Goal: Information Seeking & Learning: Learn about a topic

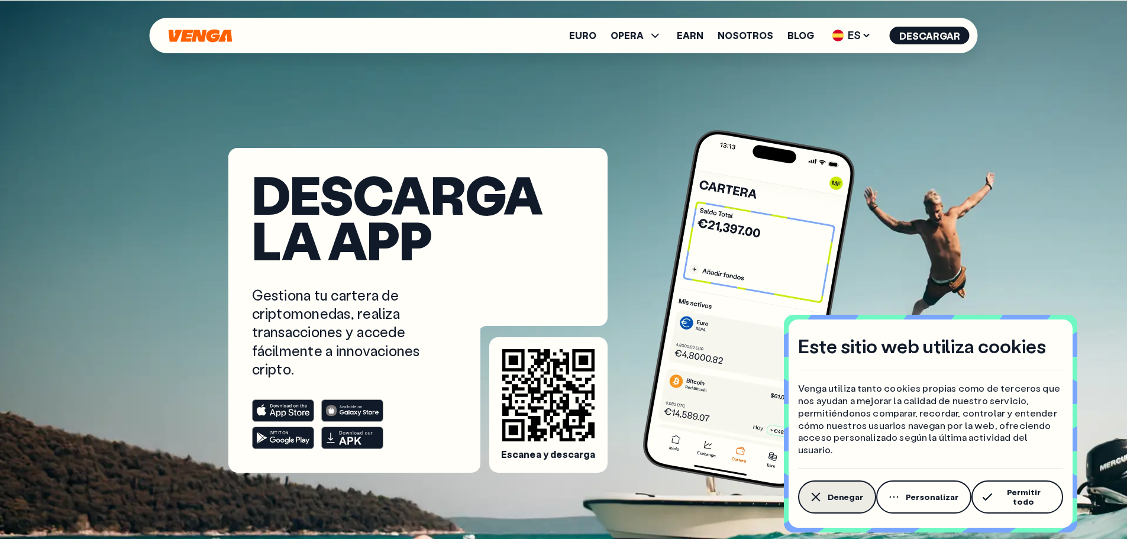
click at [850, 506] on button "Denegar" at bounding box center [837, 496] width 78 height 33
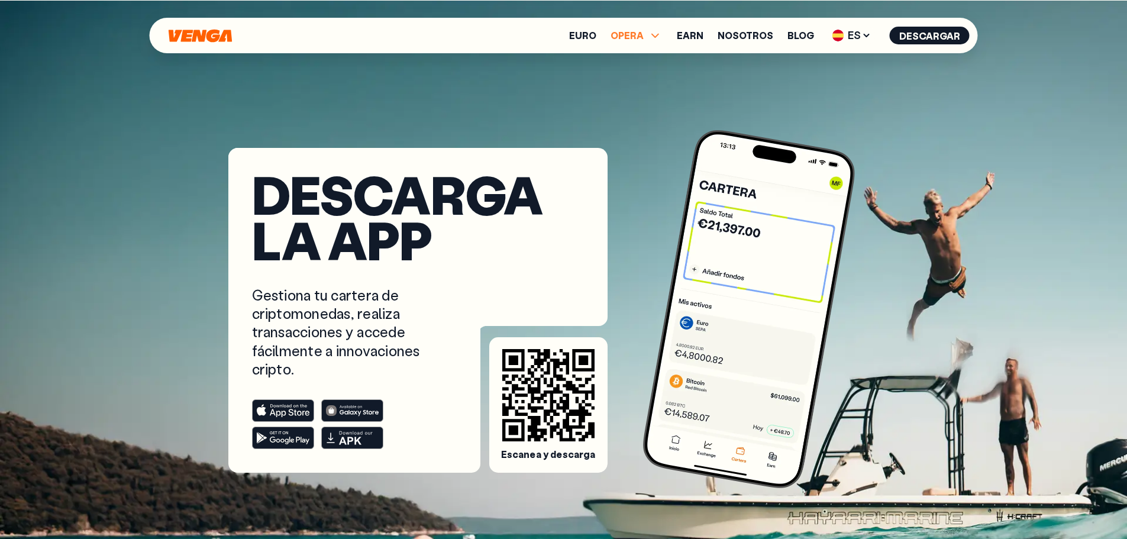
click at [652, 34] on span "OPERA" at bounding box center [637, 35] width 52 height 14
click at [856, 39] on span "ES" at bounding box center [851, 35] width 47 height 19
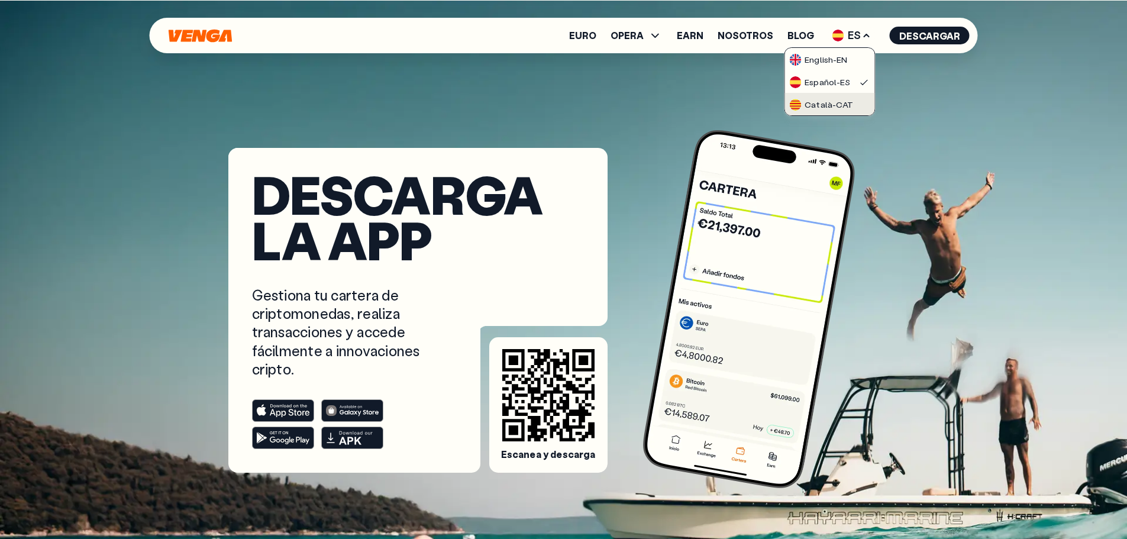
click at [857, 102] on link "Català - CAT" at bounding box center [829, 104] width 90 height 22
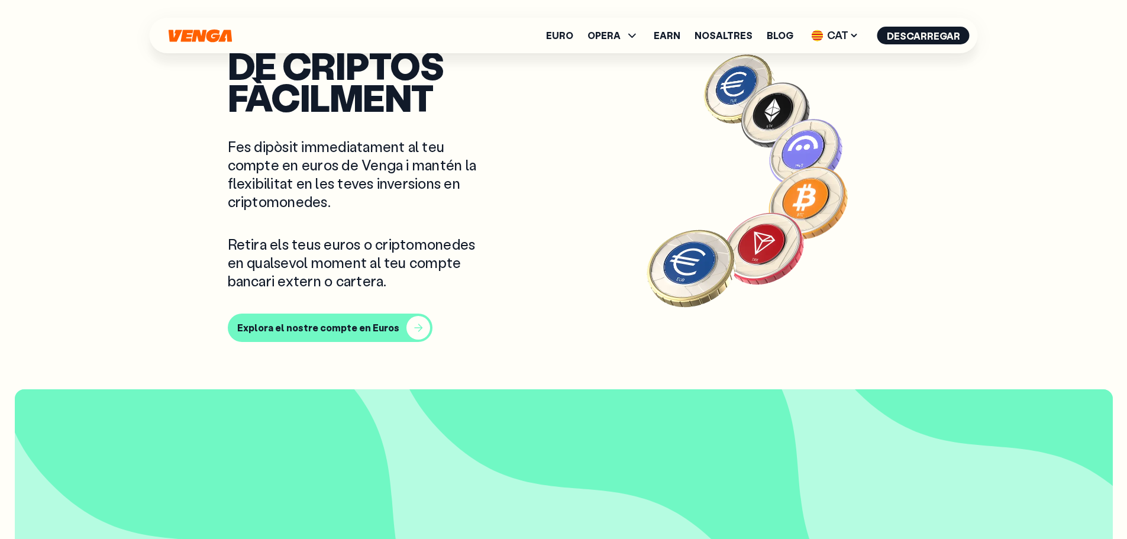
scroll to position [1065, 0]
click at [408, 322] on div "button" at bounding box center [418, 327] width 24 height 24
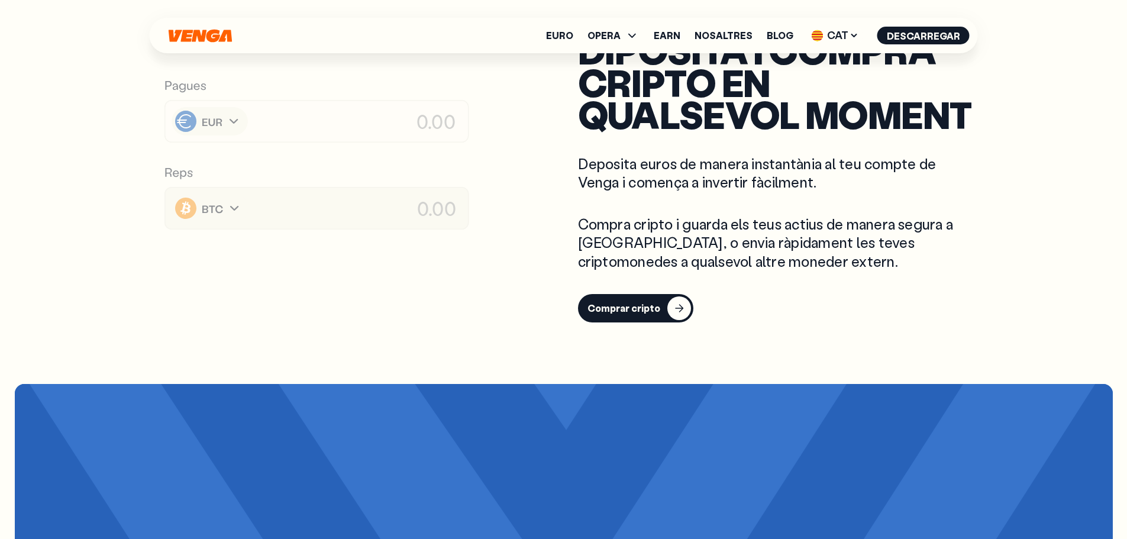
scroll to position [1893, 0]
click at [680, 297] on div "button" at bounding box center [679, 309] width 24 height 24
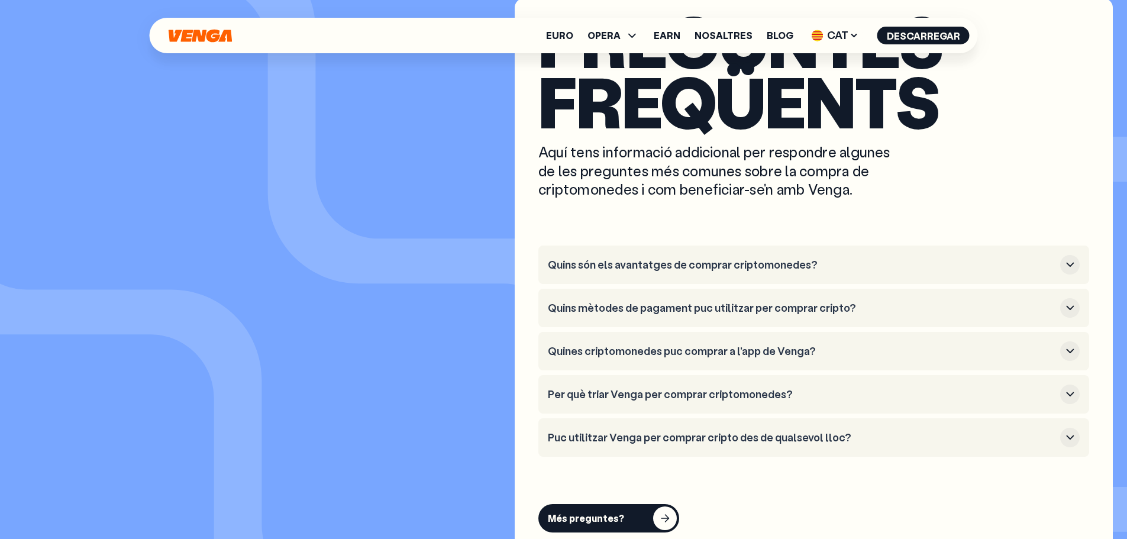
scroll to position [3313, 0]
click at [1075, 262] on icon "button" at bounding box center [1070, 264] width 14 height 14
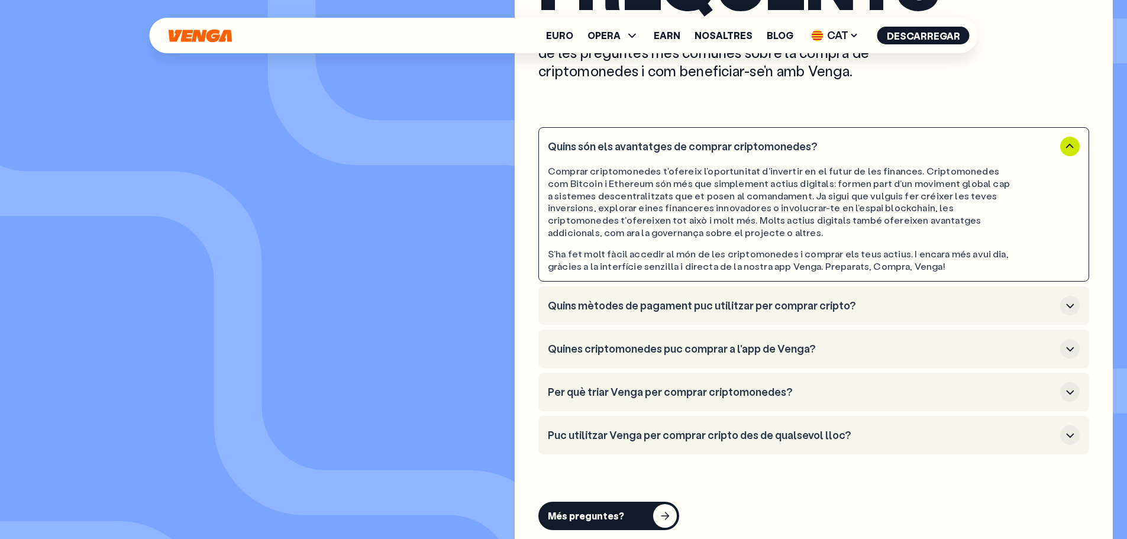
scroll to position [3431, 0]
click at [1063, 300] on icon "button" at bounding box center [1070, 305] width 14 height 14
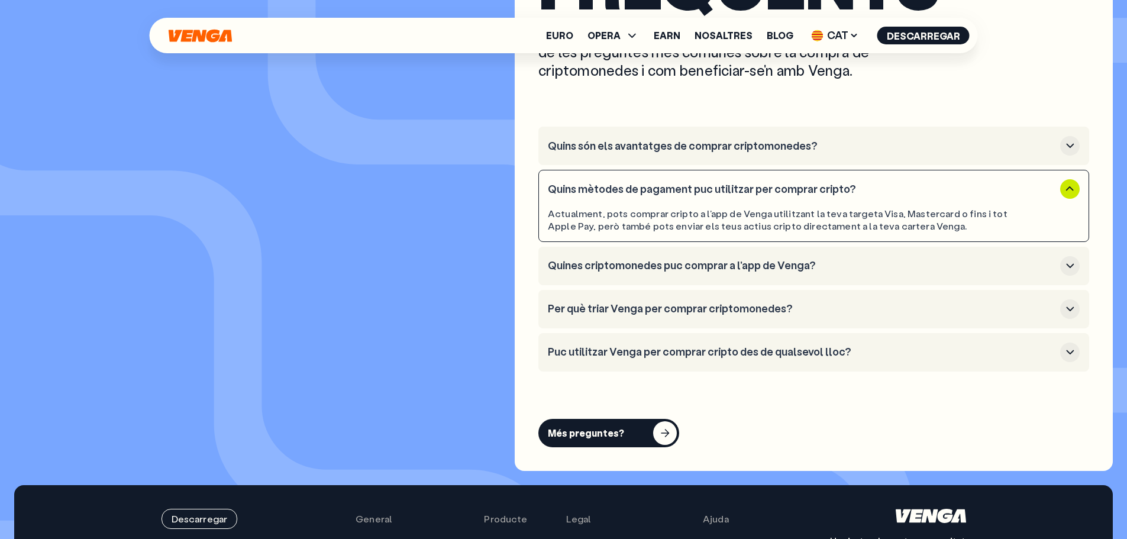
click at [1074, 264] on icon "button" at bounding box center [1070, 266] width 14 height 14
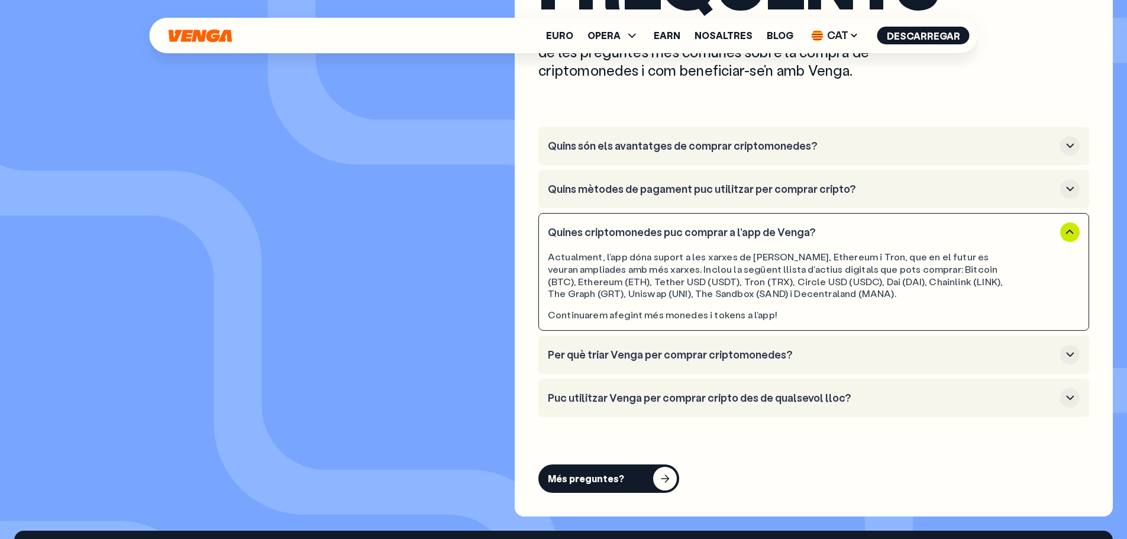
click at [1067, 363] on div "button" at bounding box center [1070, 355] width 20 height 20
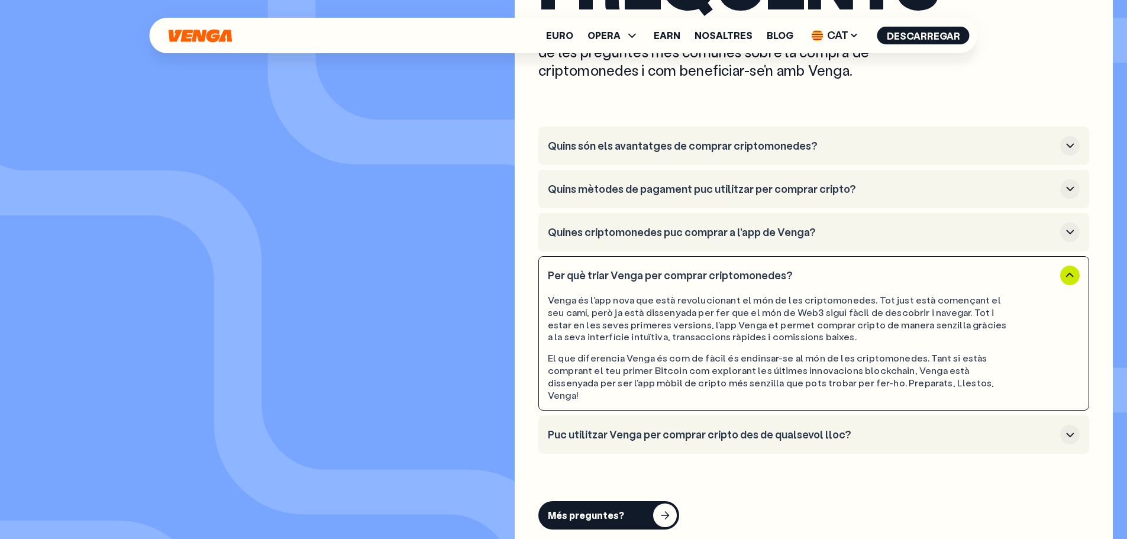
click at [1066, 428] on icon "button" at bounding box center [1070, 435] width 14 height 14
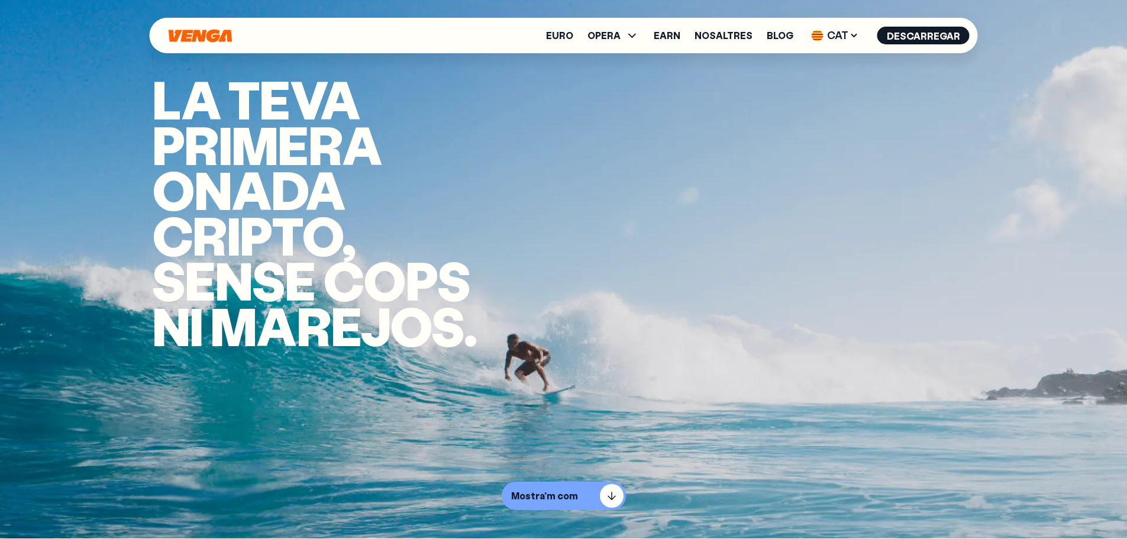
scroll to position [0, 0]
